Goal: Information Seeking & Learning: Learn about a topic

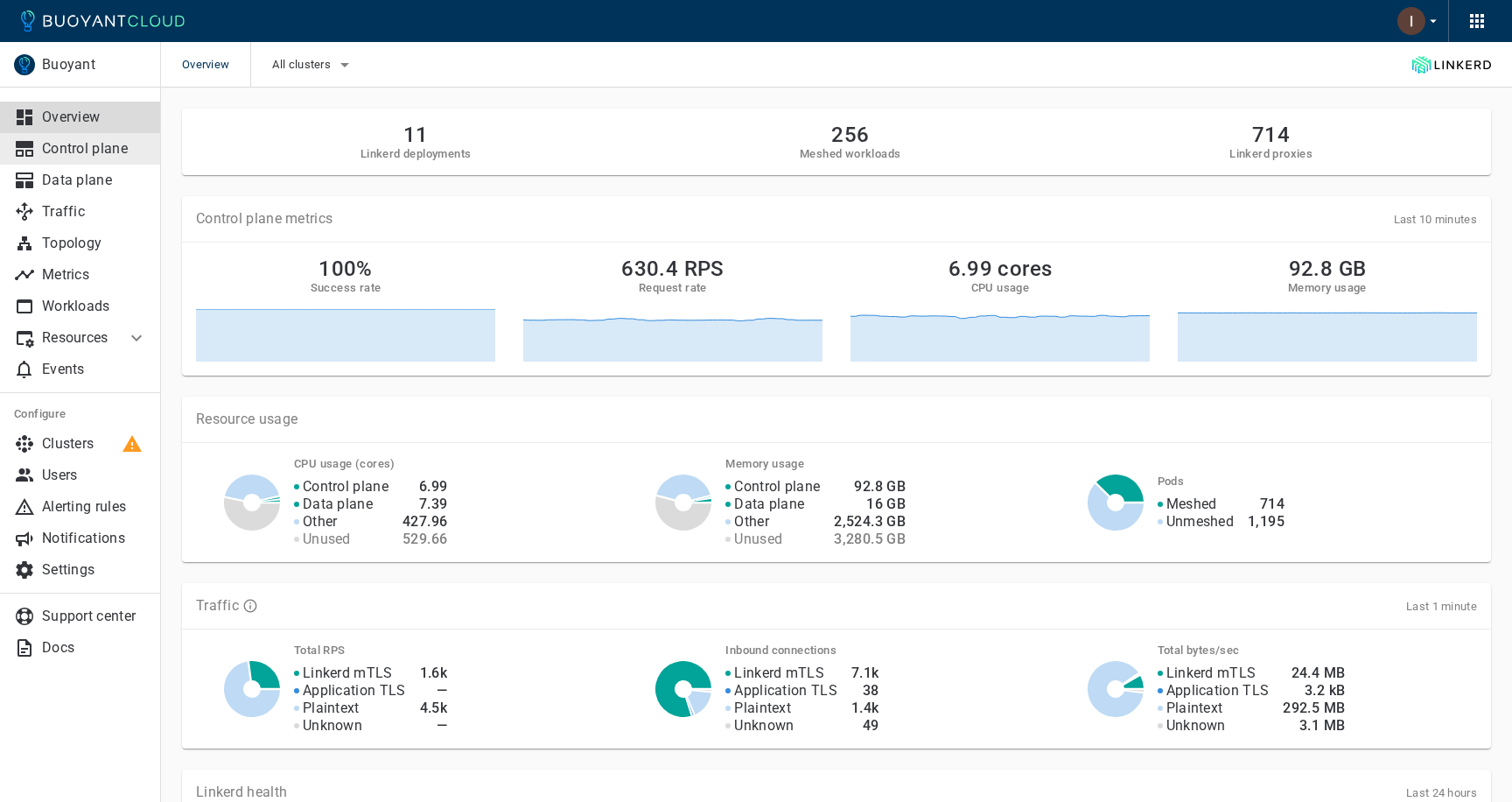
click at [106, 151] on p "Control plane" at bounding box center [94, 148] width 105 height 18
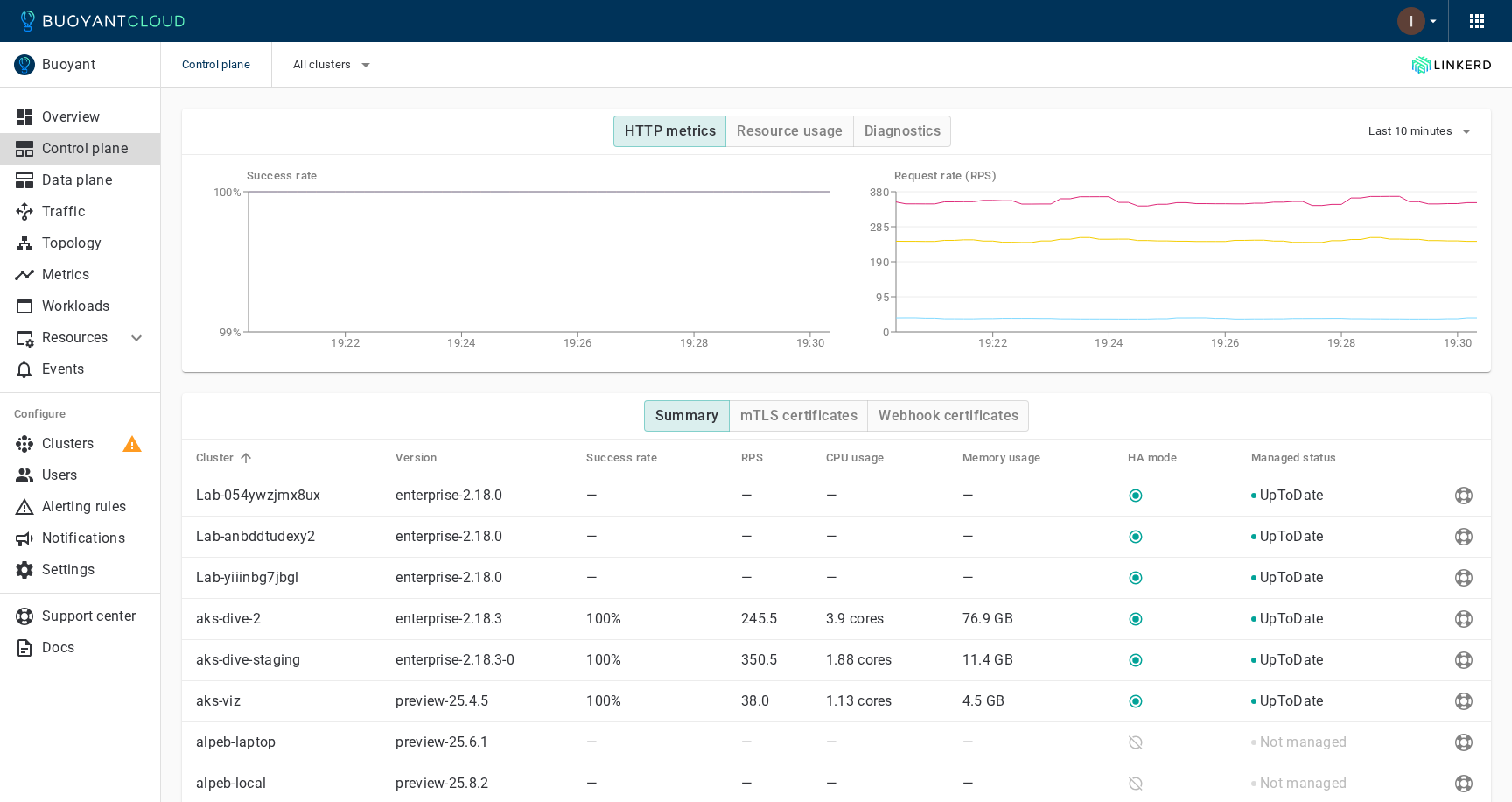
click at [921, 114] on div "HTTP metrics Resource usage Diagnostics Last 10 minutes" at bounding box center [836, 131] width 1309 height 46
click at [910, 124] on h4 "Diagnostics" at bounding box center [902, 132] width 76 height 18
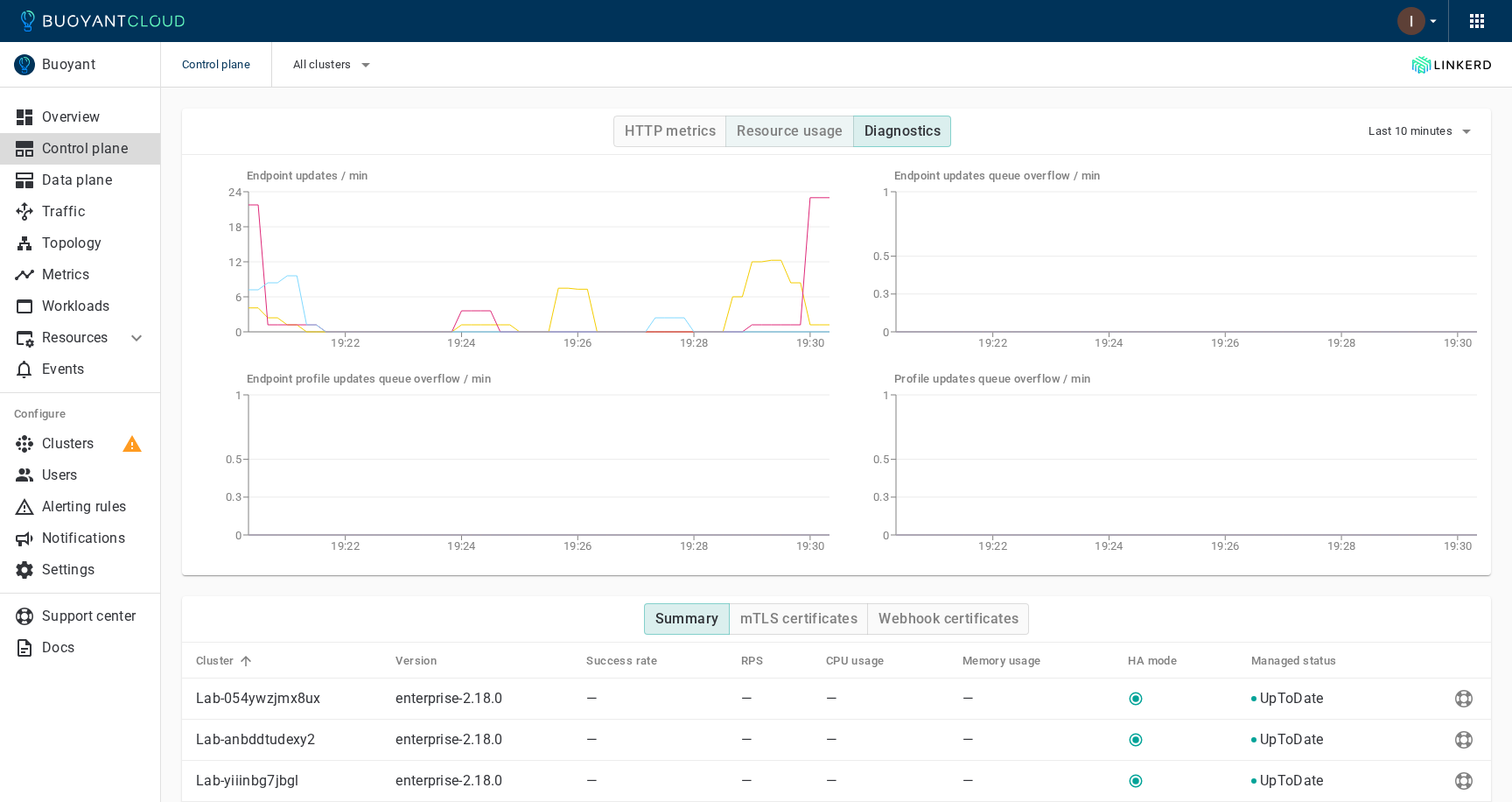
click at [792, 132] on h4 "Resource usage" at bounding box center [790, 132] width 107 height 18
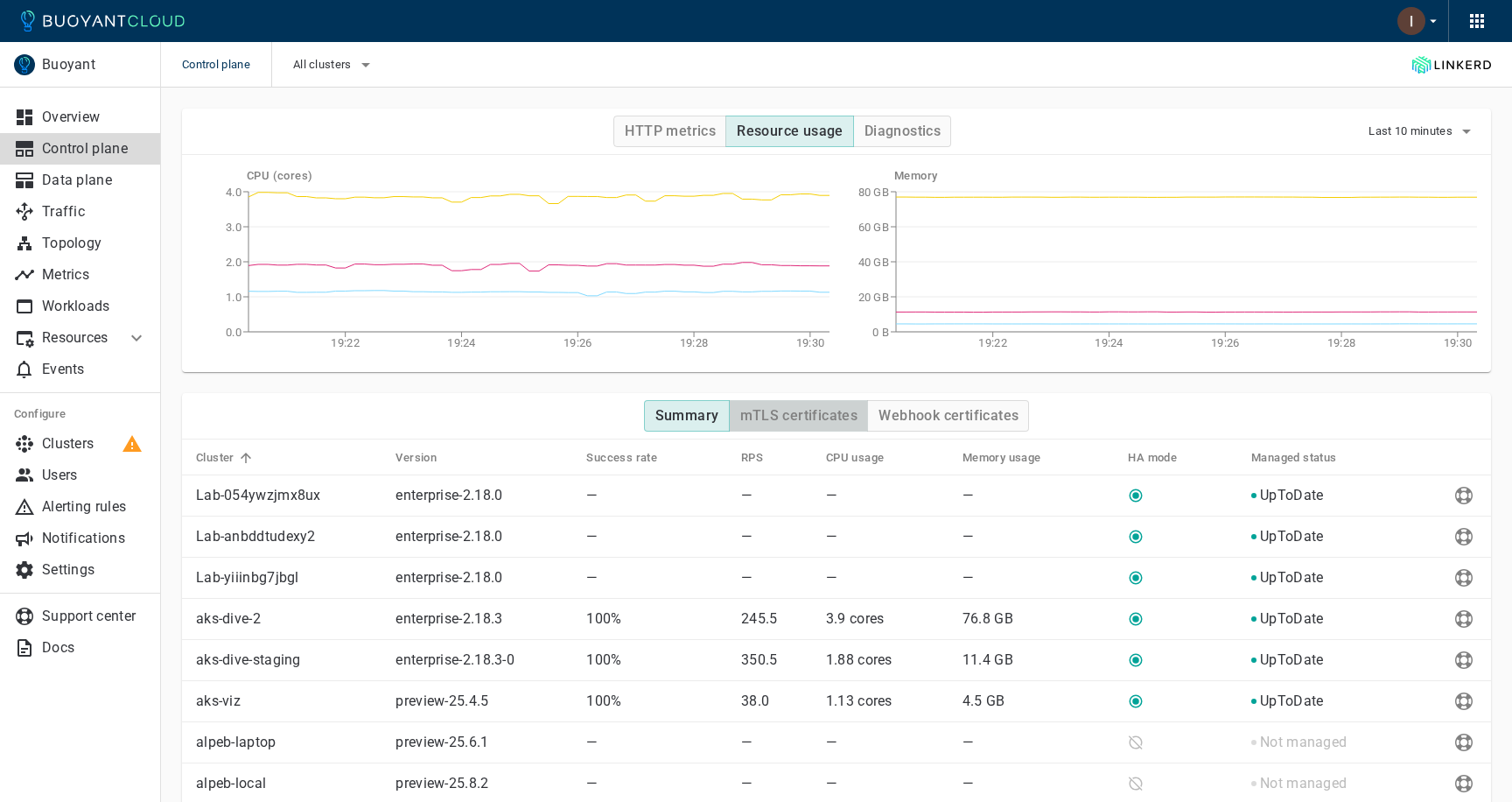
click at [791, 407] on h4 "mTLS certificates" at bounding box center [799, 416] width 118 height 18
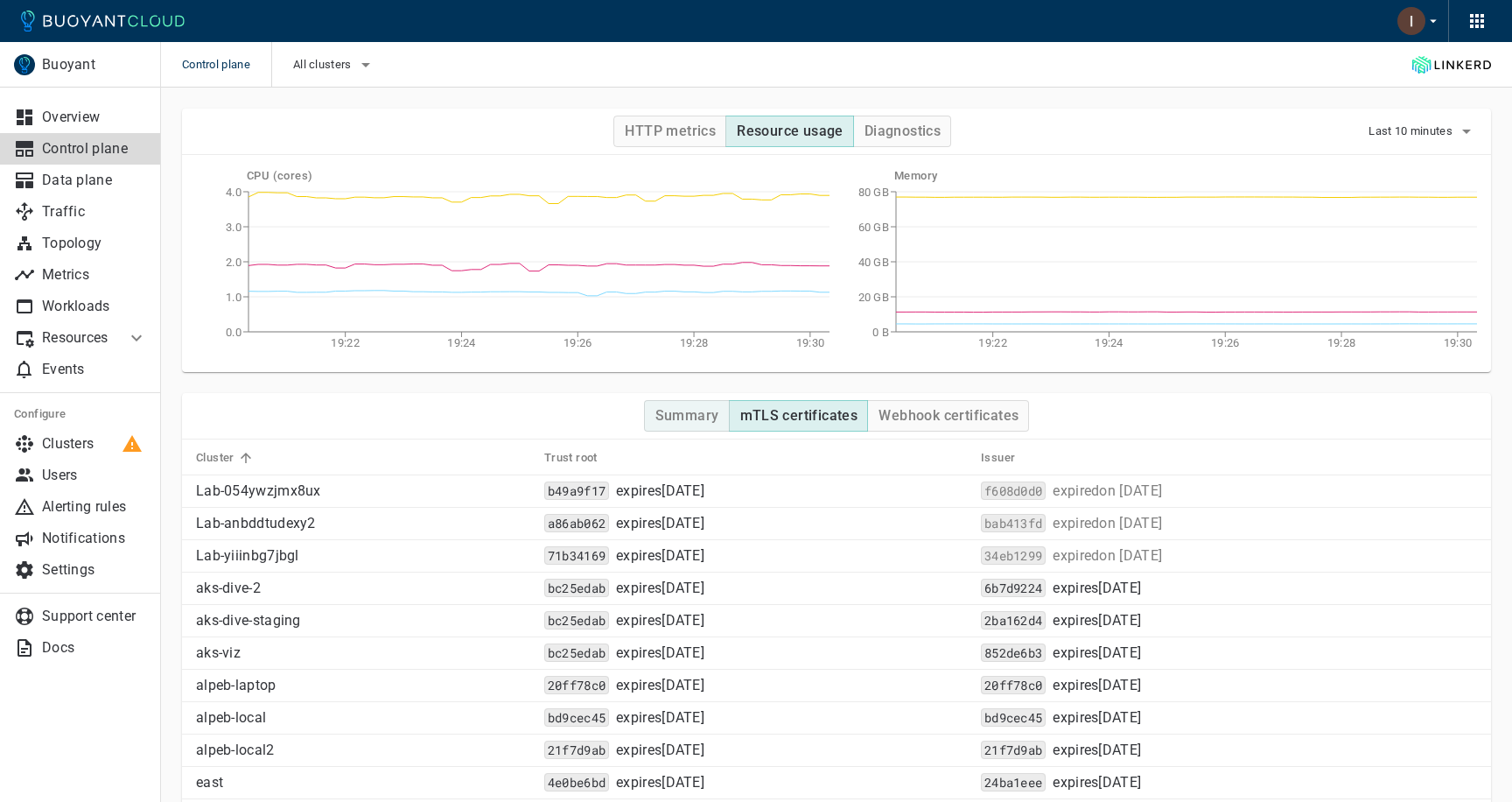
click at [679, 420] on h4 "Summary" at bounding box center [687, 416] width 64 height 18
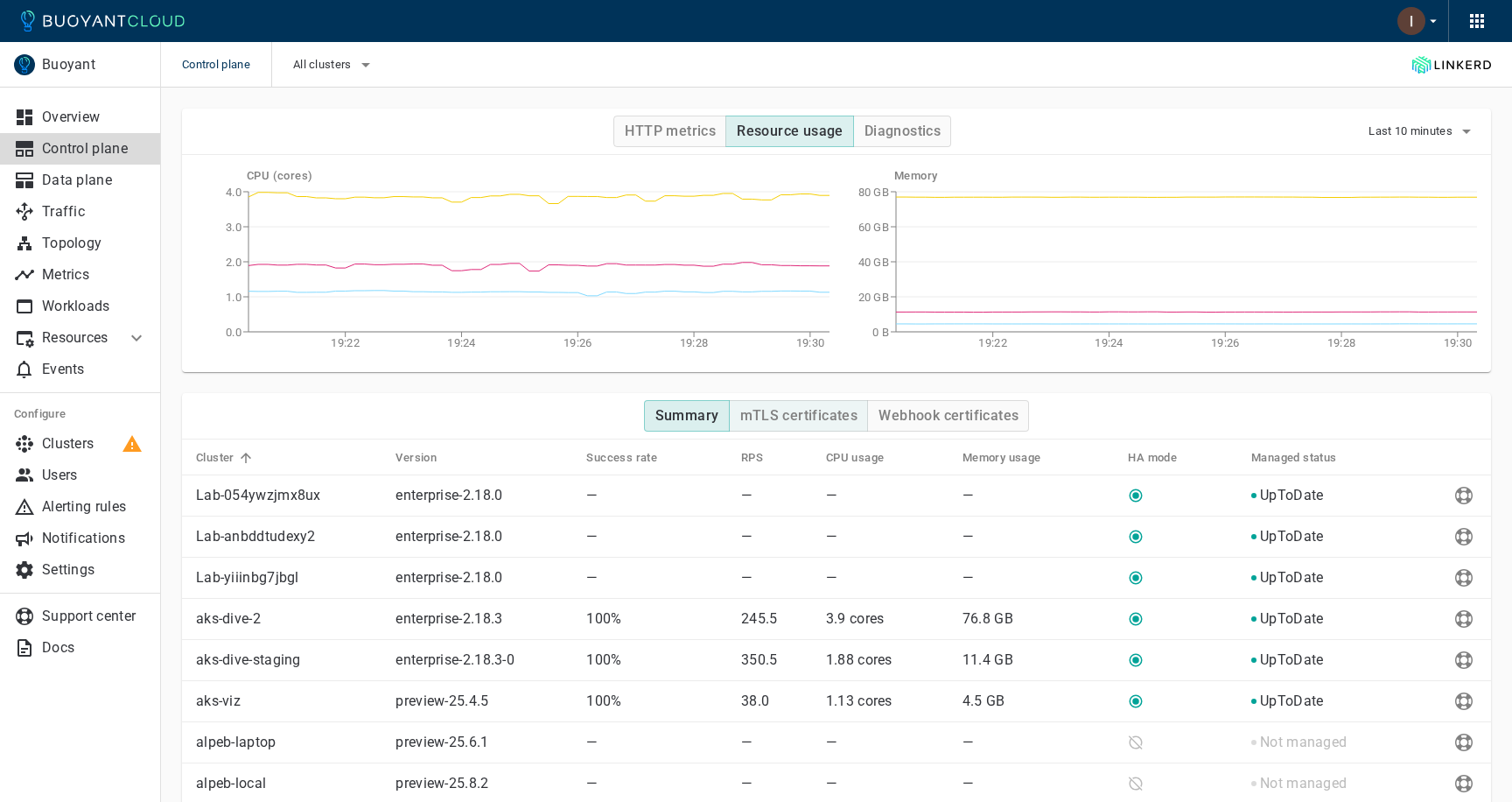
click at [776, 414] on h4 "mTLS certificates" at bounding box center [799, 416] width 118 height 18
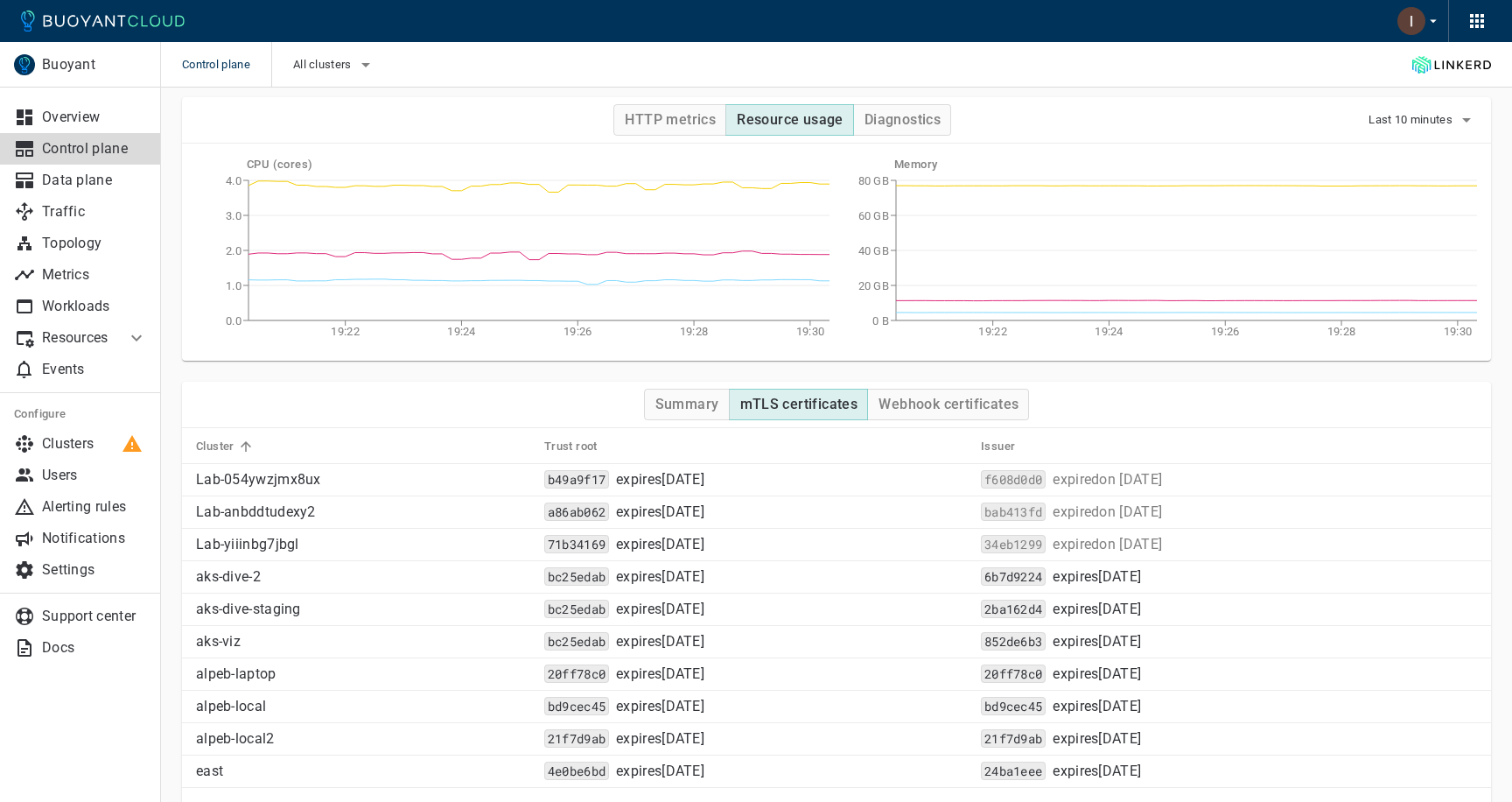
scroll to position [22, 0]
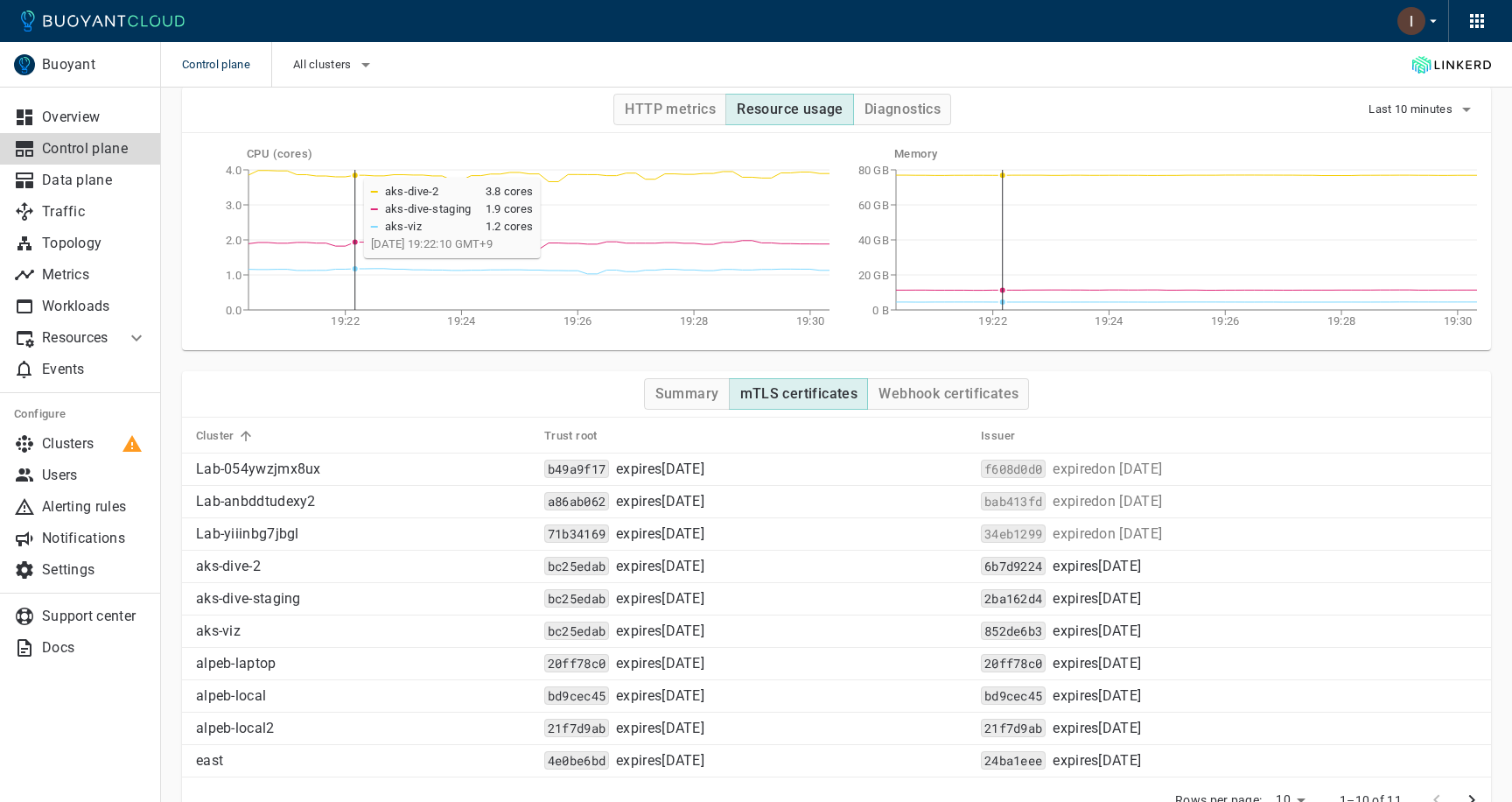
type button "mTLS certificates"
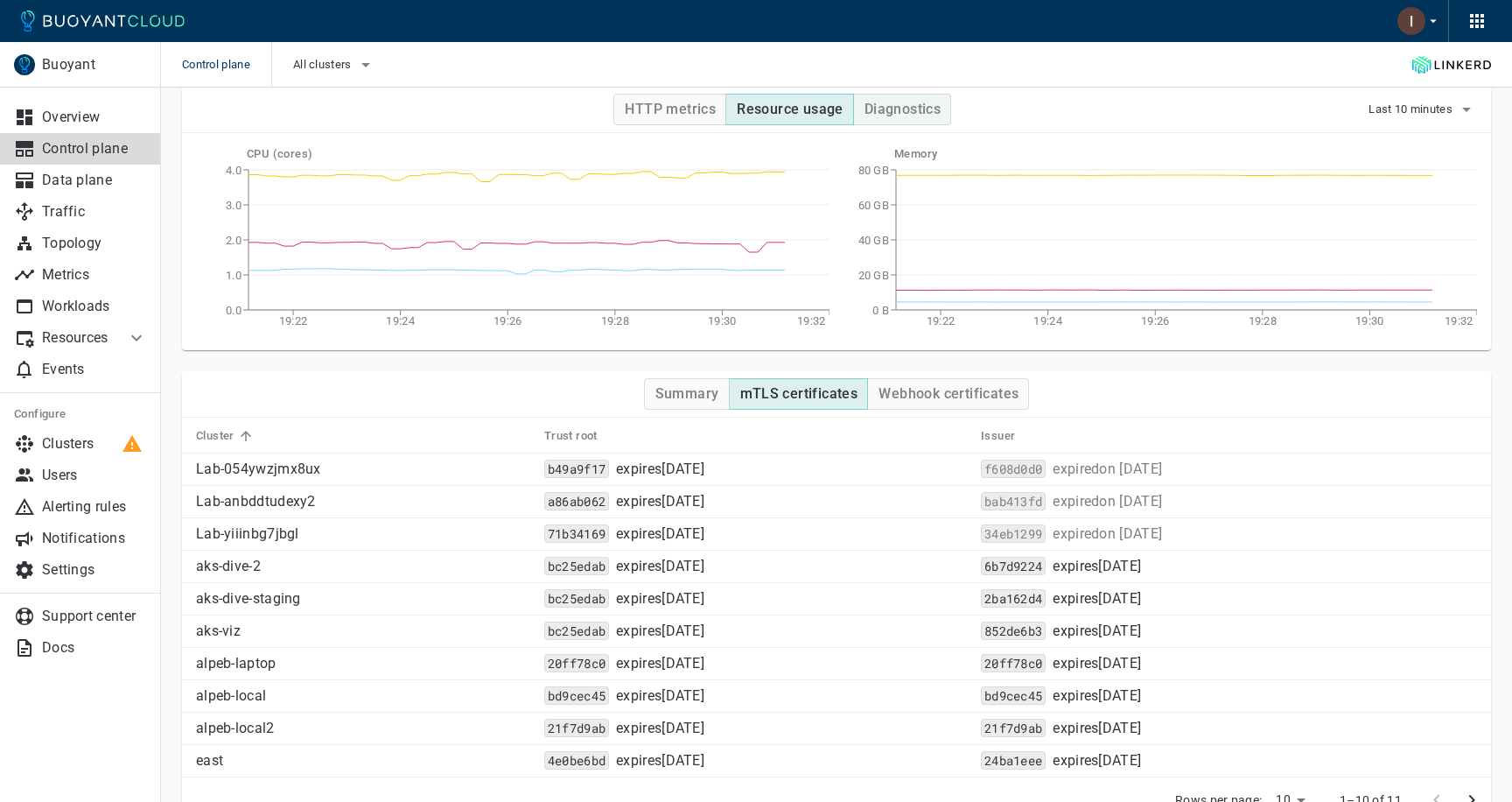
click at [908, 113] on h4 "Diagnostics" at bounding box center [902, 109] width 76 height 18
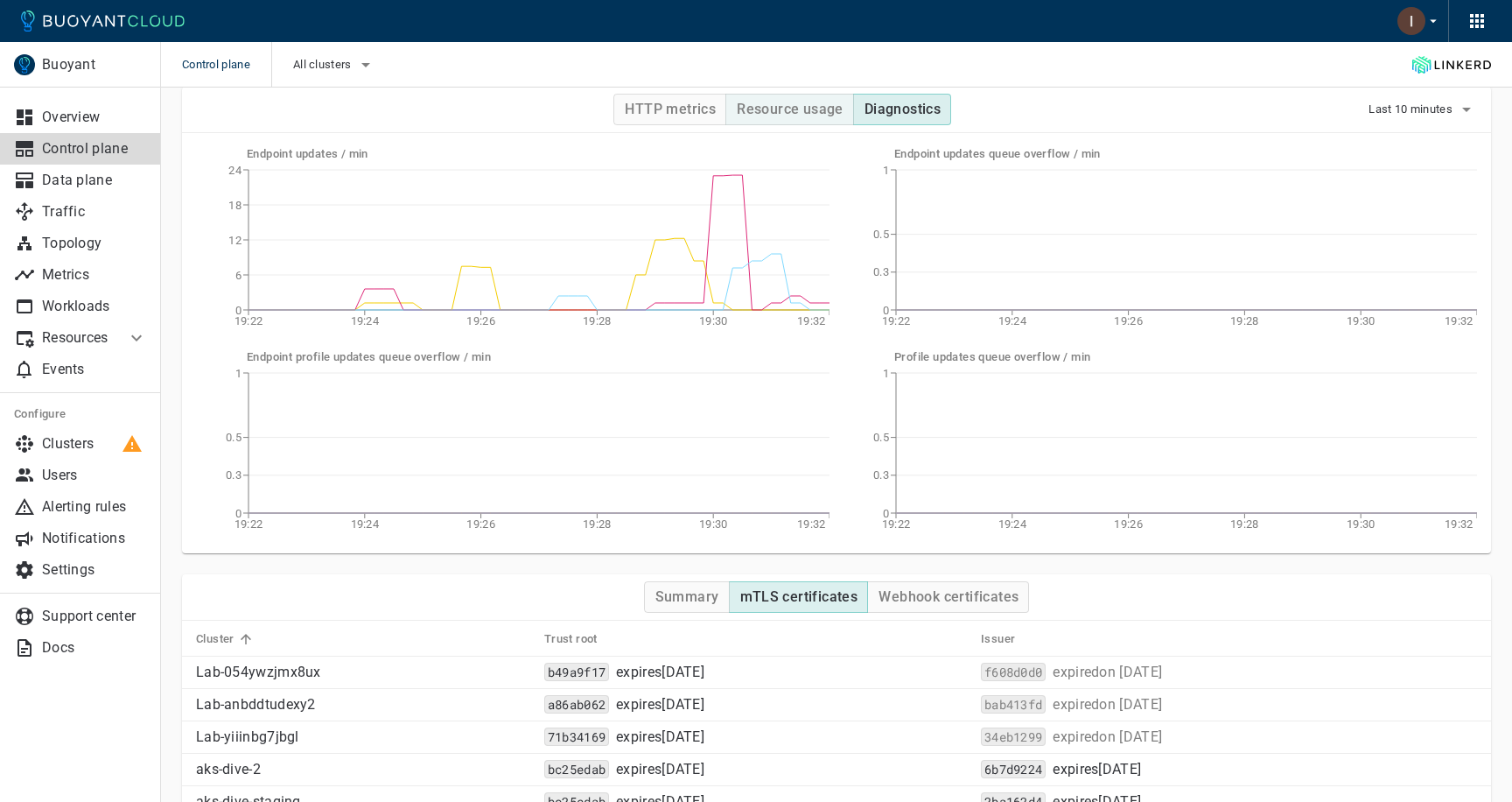
click at [786, 100] on h4 "Resource usage" at bounding box center [790, 109] width 107 height 18
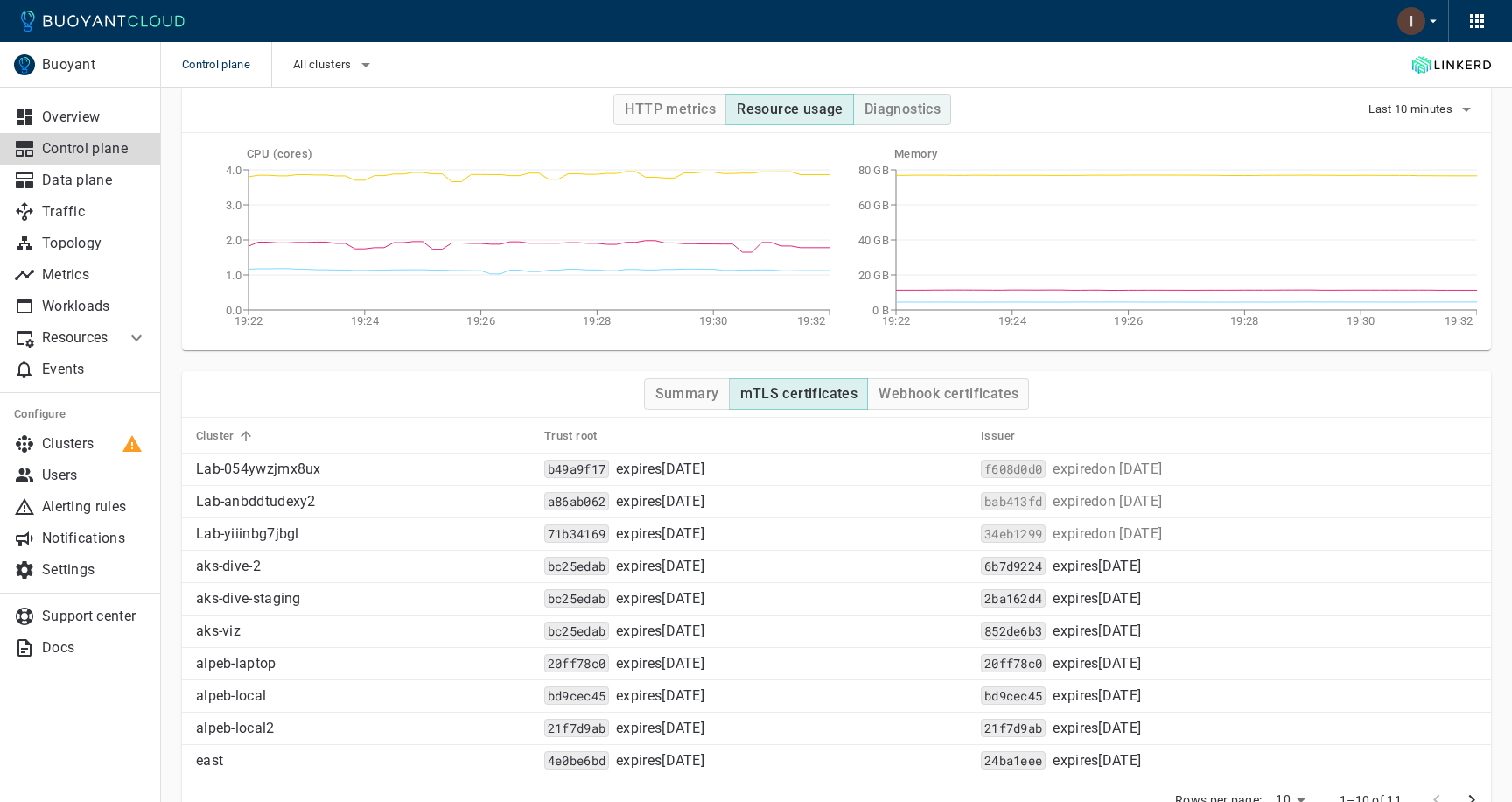
click at [905, 111] on h4 "Diagnostics" at bounding box center [902, 109] width 76 height 18
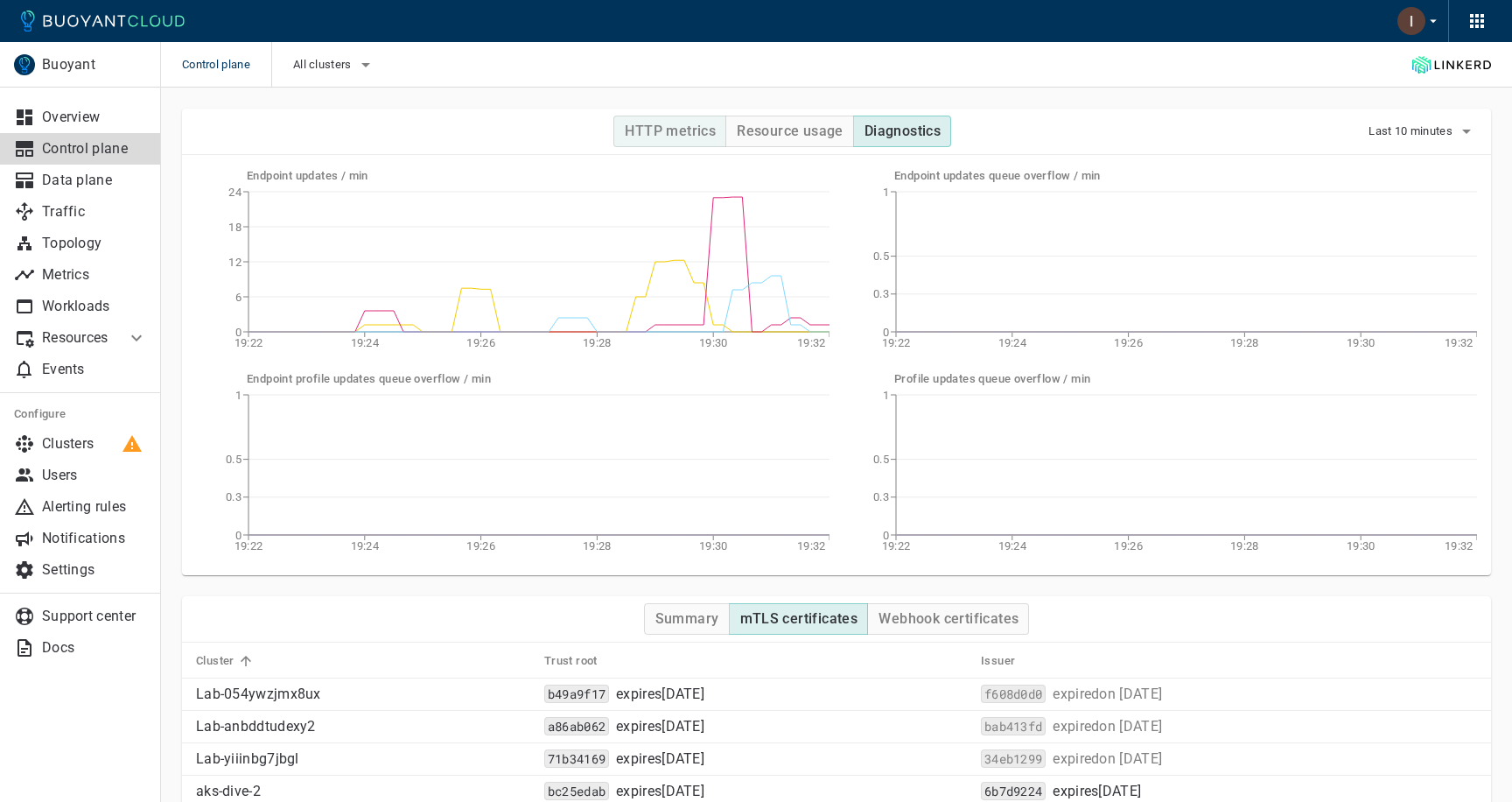
click at [698, 130] on h4 "HTTP metrics" at bounding box center [670, 132] width 91 height 18
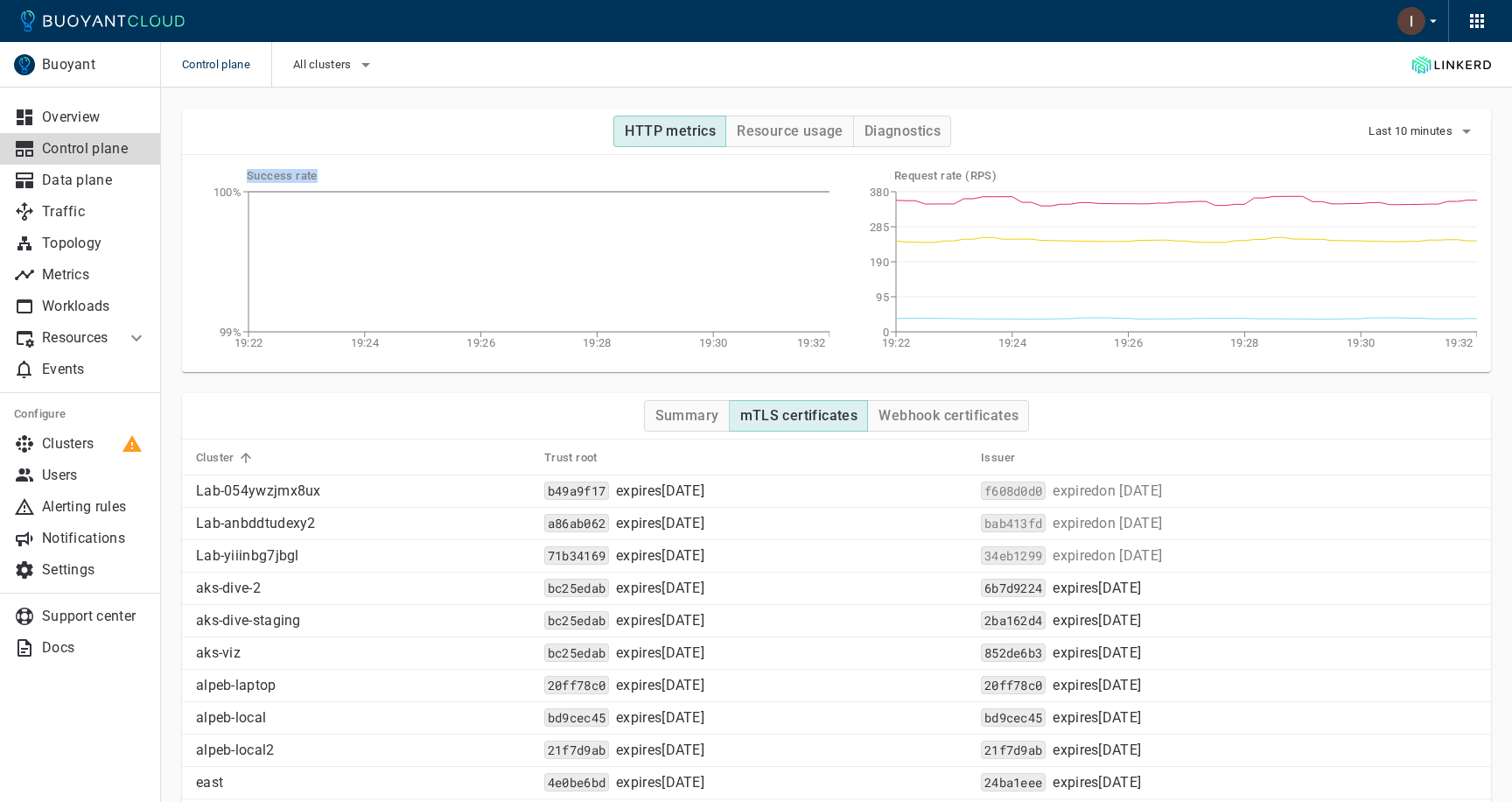
drag, startPoint x: 302, startPoint y: 174, endPoint x: 244, endPoint y: 174, distance: 58.0
click at [244, 174] on div "Success rate 19:22 19:24 19:26 19:28 19:30 19:32 99% 100%" at bounding box center [505, 257] width 647 height 203
copy h5 "Success rate"
click at [83, 298] on p "Workloads" at bounding box center [94, 307] width 105 height 18
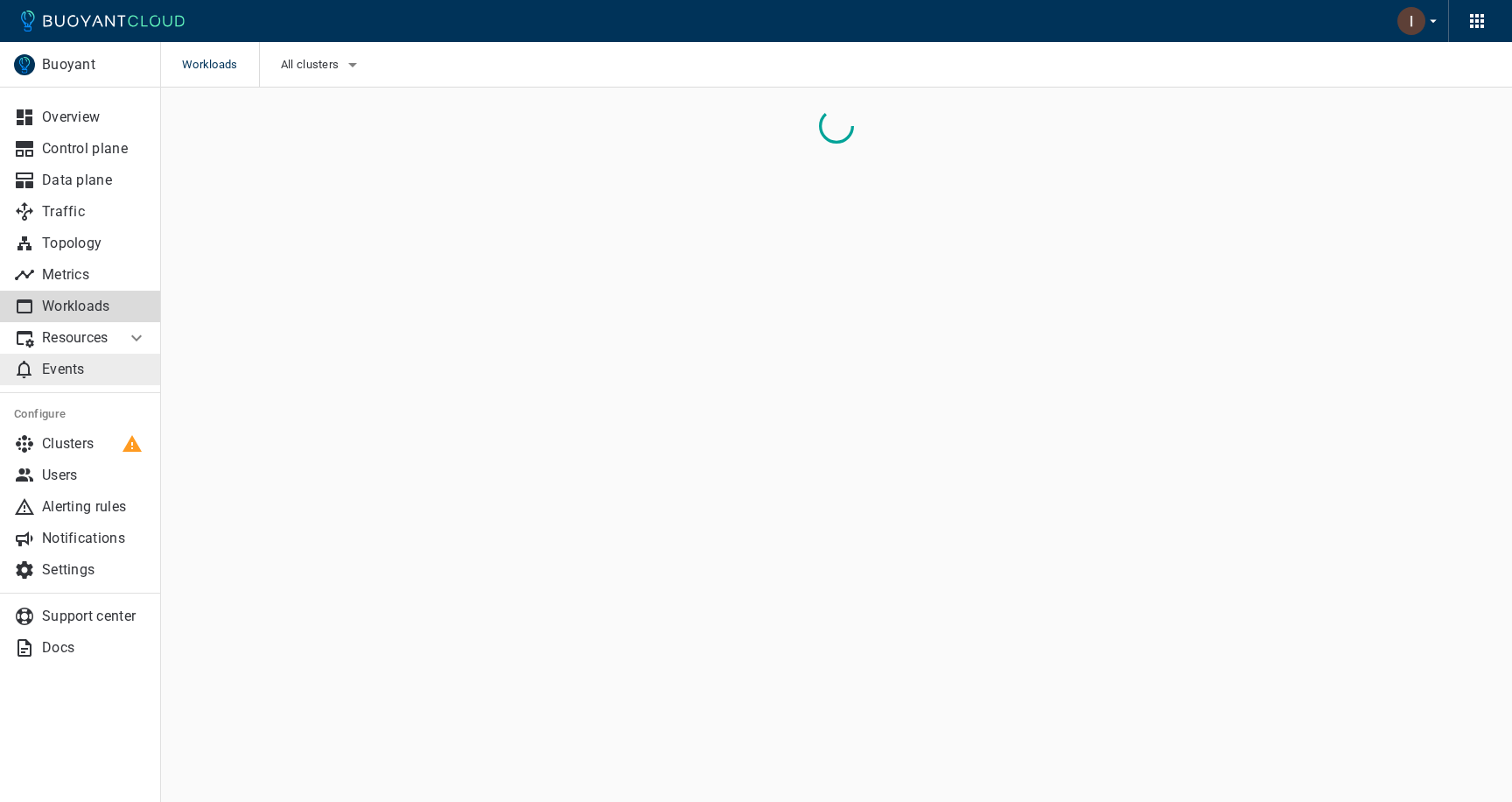
click at [74, 372] on p "Events" at bounding box center [94, 370] width 105 height 18
